Goal: Information Seeking & Learning: Learn about a topic

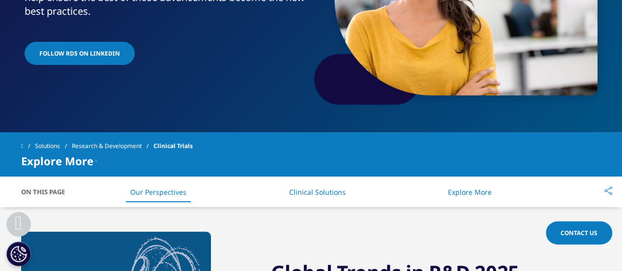
scroll to position [246, 0]
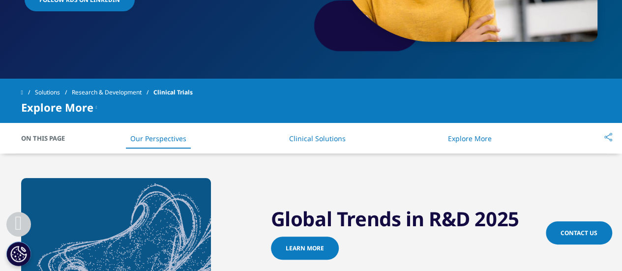
click at [87, 99] on link "Research & Development" at bounding box center [113, 93] width 82 height 18
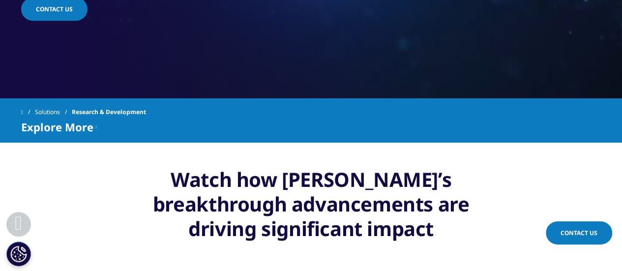
scroll to position [344, 0]
click at [100, 125] on div "Explore More Clinical Trials Functional Services Patient & Site Centric Solutio…" at bounding box center [311, 127] width 580 height 12
click at [97, 125] on icon at bounding box center [96, 127] width 1 height 12
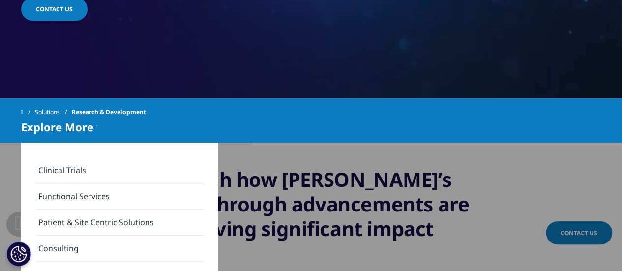
click at [159, 162] on link "Clinical Trials" at bounding box center [119, 170] width 167 height 26
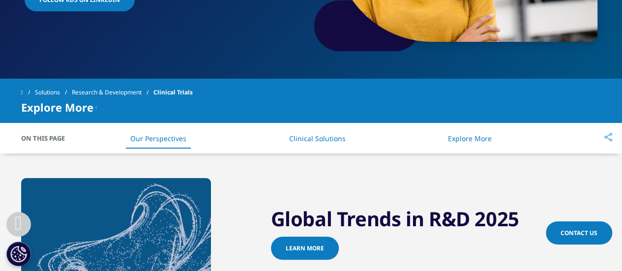
scroll to position [295, 0]
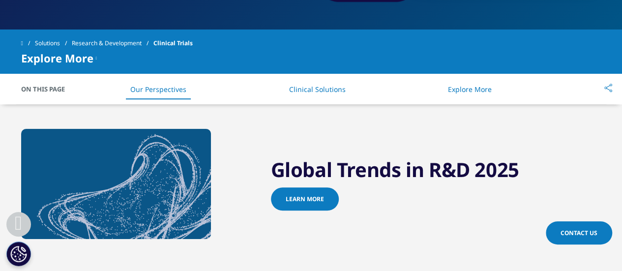
click at [91, 57] on span "Explore More" at bounding box center [57, 58] width 72 height 12
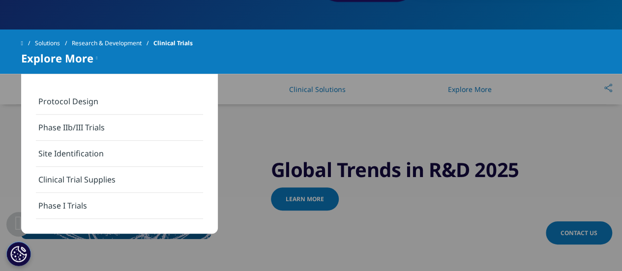
click at [95, 103] on link "Protocol Design" at bounding box center [119, 101] width 167 height 26
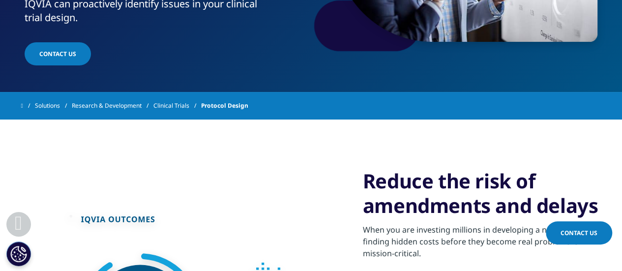
scroll to position [98, 0]
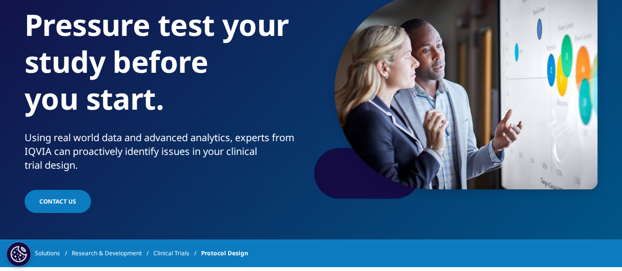
drag, startPoint x: 192, startPoint y: 254, endPoint x: 245, endPoint y: 238, distance: 55.2
click at [192, 254] on link "Clinical Trials" at bounding box center [177, 253] width 48 height 18
click at [188, 252] on link "Clinical Trials" at bounding box center [177, 253] width 48 height 18
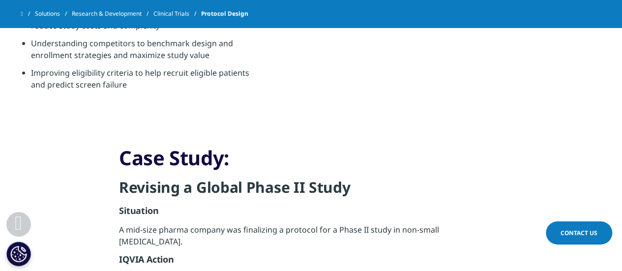
scroll to position [934, 0]
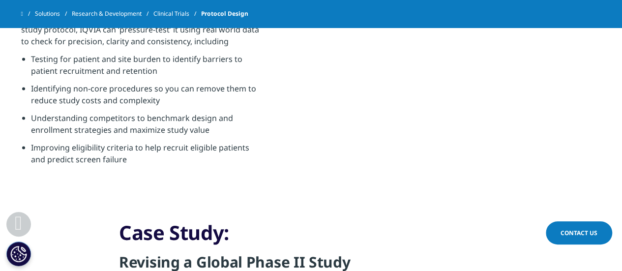
click at [165, 14] on link "Clinical Trials" at bounding box center [177, 14] width 48 height 18
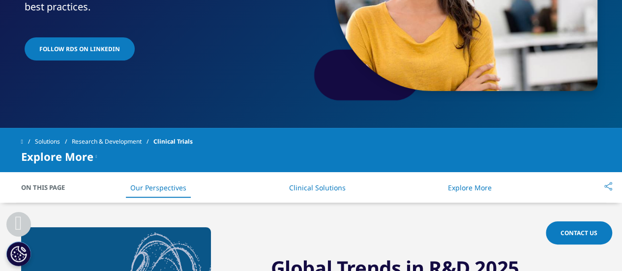
scroll to position [246, 0]
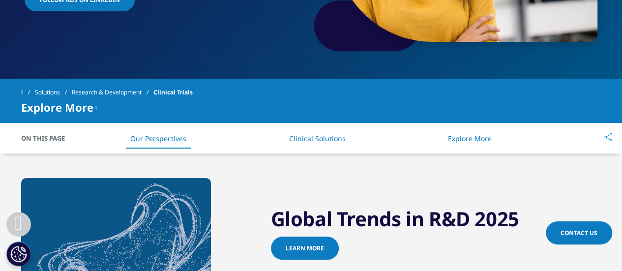
click at [96, 107] on icon at bounding box center [96, 107] width 1 height 12
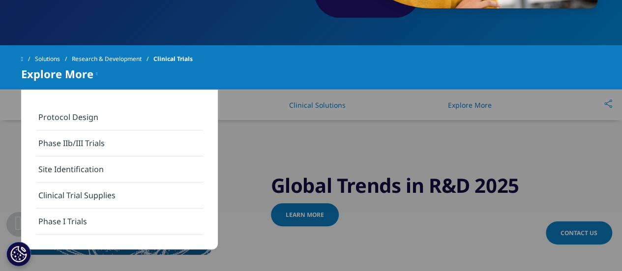
scroll to position [295, 0]
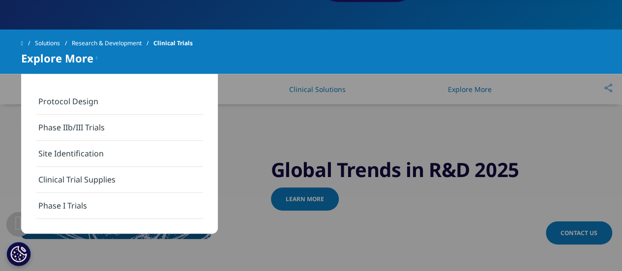
click at [139, 170] on link "Clinical Trial Supplies" at bounding box center [119, 180] width 167 height 26
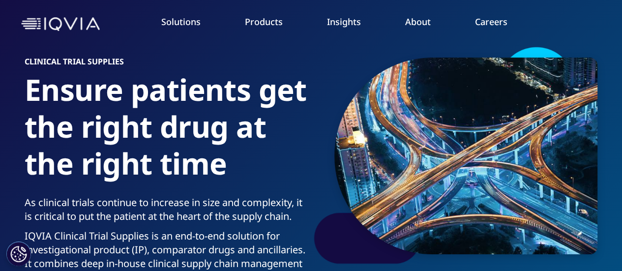
scroll to position [49, 0]
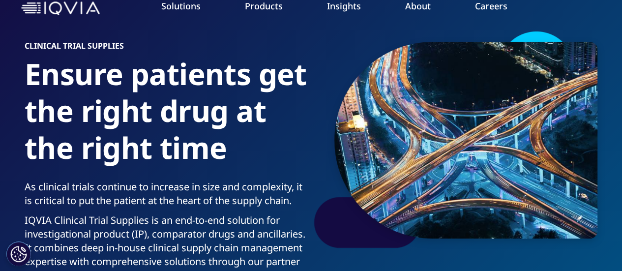
click at [556, 184] on link "Patient & Site Centric Solutions" at bounding box center [559, 185] width 115 height 22
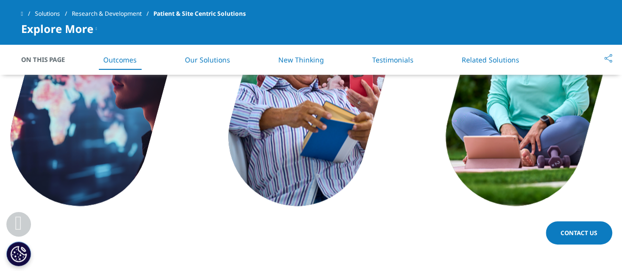
scroll to position [492, 0]
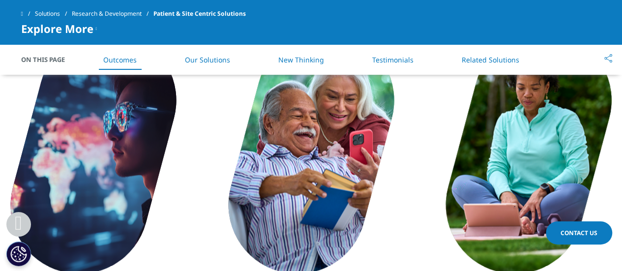
click at [92, 25] on div "Explore More" at bounding box center [59, 29] width 76 height 12
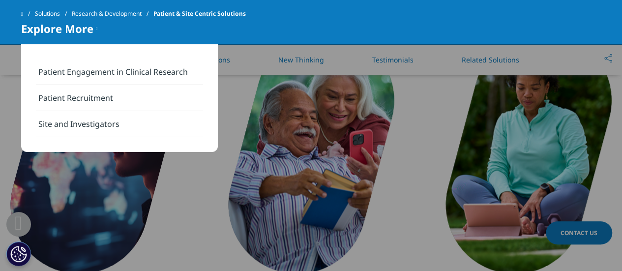
click at [92, 25] on div "Explore More" at bounding box center [59, 29] width 76 height 12
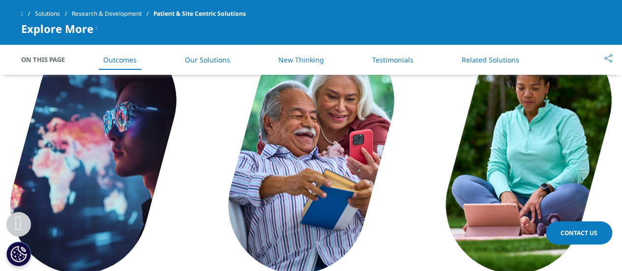
click at [111, 7] on link "Research & Development" at bounding box center [113, 14] width 82 height 18
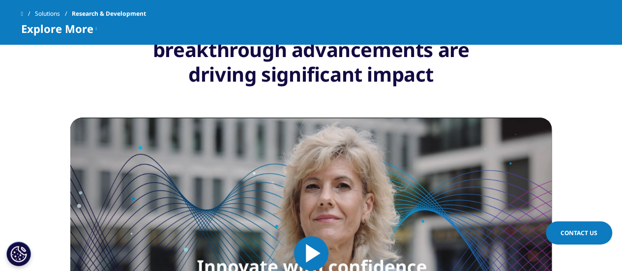
scroll to position [393, 0]
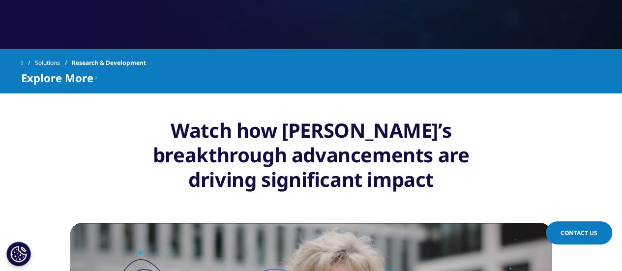
click at [87, 75] on span "Explore More" at bounding box center [57, 78] width 72 height 12
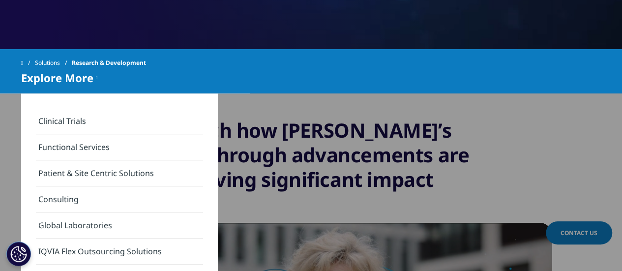
click at [64, 205] on link "Consulting" at bounding box center [119, 199] width 167 height 26
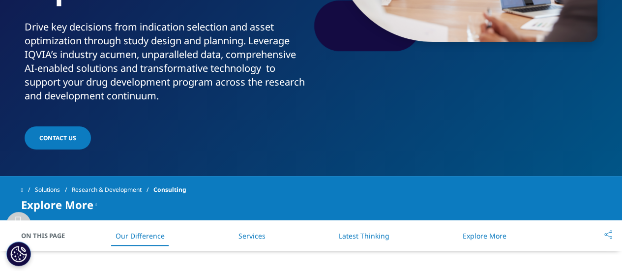
scroll to position [295, 0]
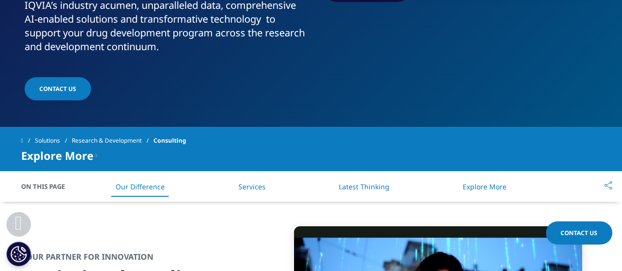
click at [93, 155] on div "Explore More" at bounding box center [59, 155] width 76 height 12
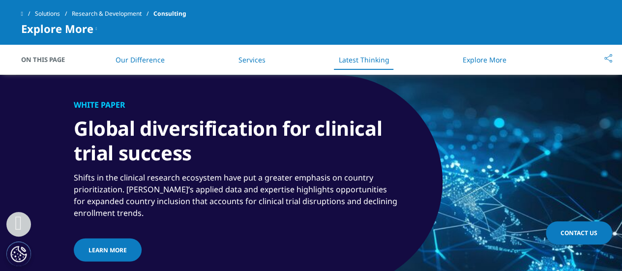
scroll to position [1130, 0]
